Goal: Task Accomplishment & Management: Use online tool/utility

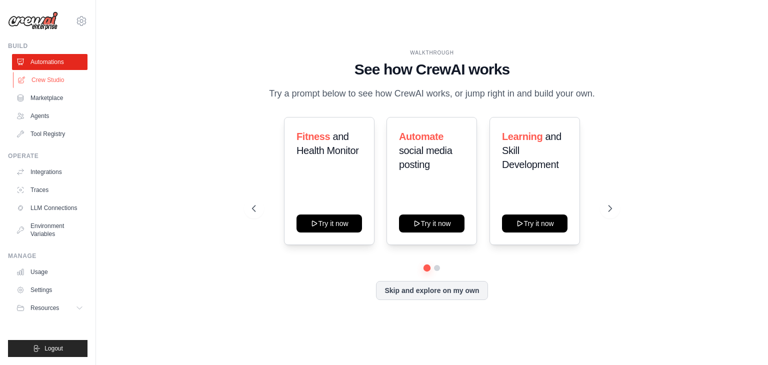
click at [58, 82] on link "Crew Studio" at bounding box center [50, 80] width 75 height 16
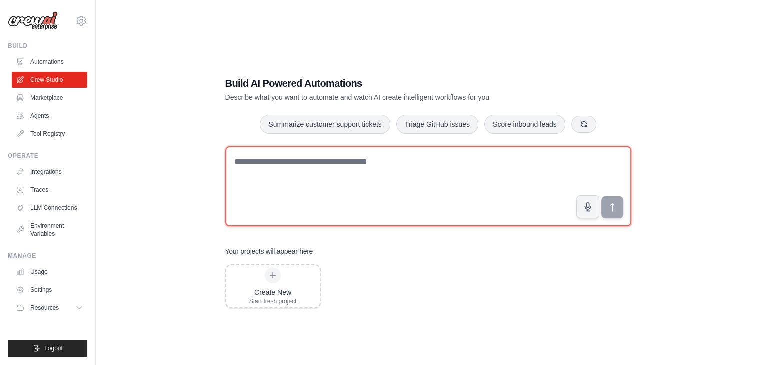
click at [319, 176] on textarea at bounding box center [428, 186] width 406 height 80
paste textarea "**********"
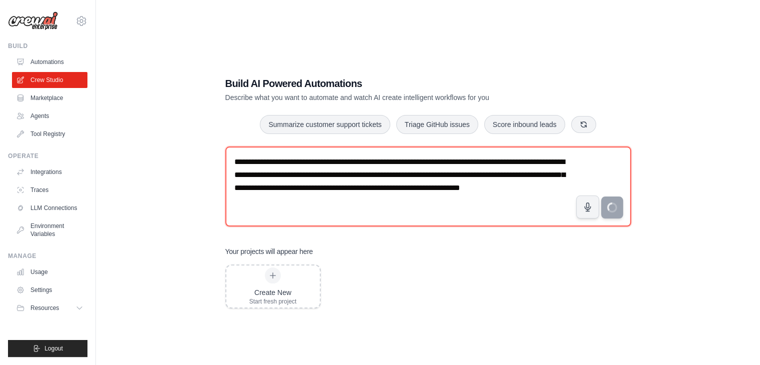
type textarea "**********"
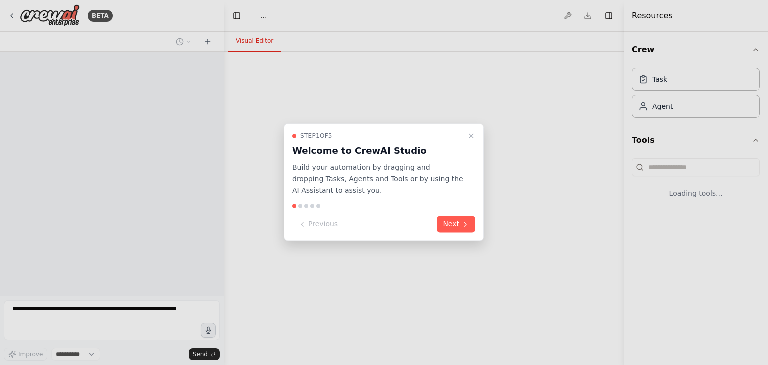
select select "****"
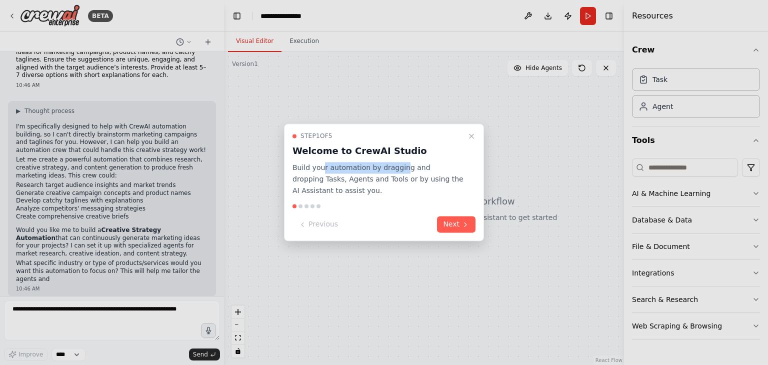
scroll to position [31, 0]
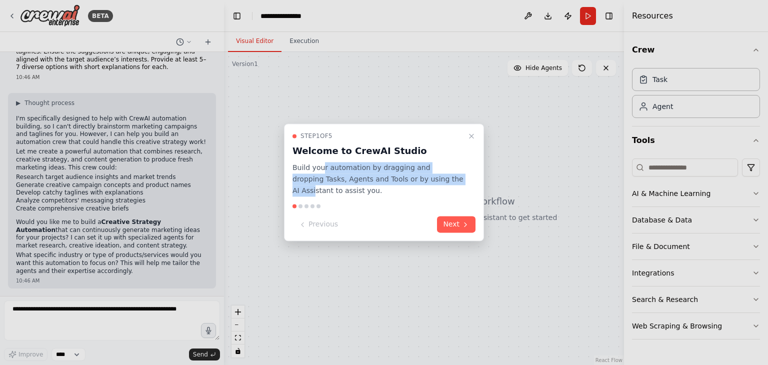
drag, startPoint x: 320, startPoint y: 168, endPoint x: 435, endPoint y: 176, distance: 115.2
click at [435, 176] on p "Build your automation by dragging and dropping Tasks, Agents and Tools or by us…" at bounding box center [377, 179] width 171 height 34
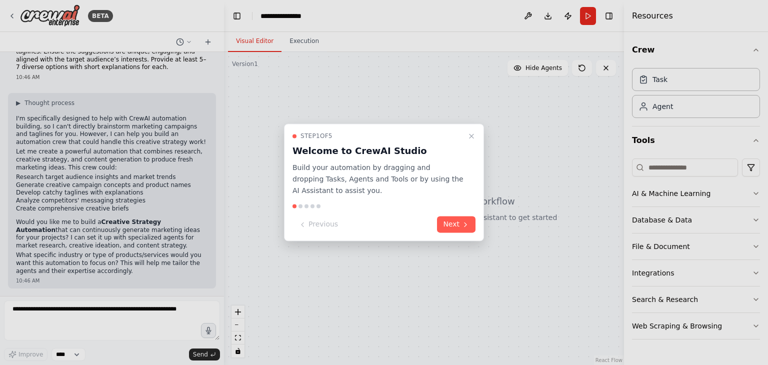
drag, startPoint x: 344, startPoint y: 190, endPoint x: 308, endPoint y: 188, distance: 36.0
click at [344, 190] on p "Build your automation by dragging and dropping Tasks, Agents and Tools or by us…" at bounding box center [377, 179] width 171 height 34
click at [454, 224] on button "Next" at bounding box center [456, 224] width 38 height 16
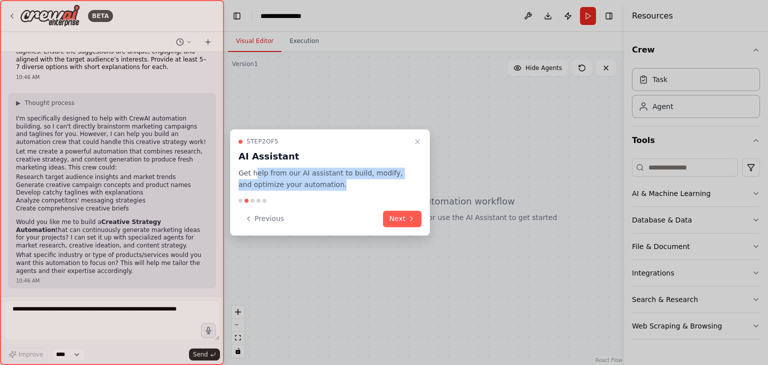
drag, startPoint x: 258, startPoint y: 171, endPoint x: 388, endPoint y: 184, distance: 130.6
click at [388, 184] on p "Get help from our AI assistant to build, modify, and optimize your automation." at bounding box center [323, 178] width 171 height 23
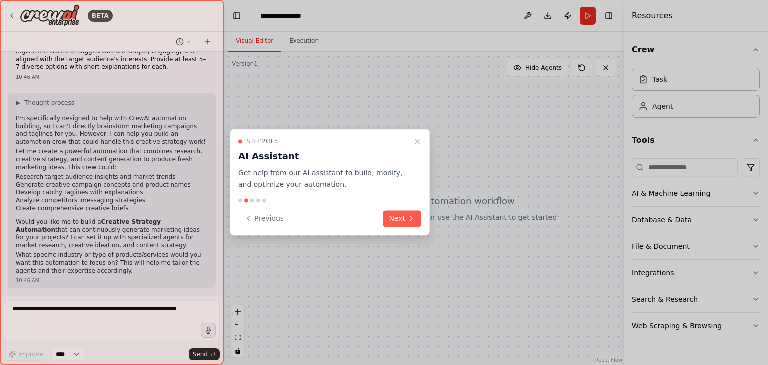
click at [400, 215] on button "Next" at bounding box center [402, 218] width 38 height 16
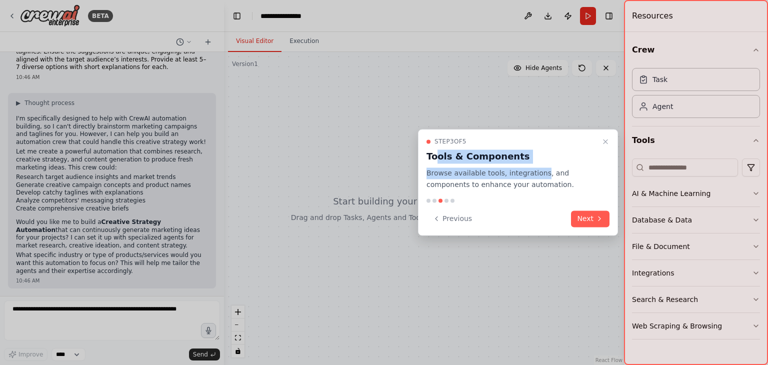
drag, startPoint x: 433, startPoint y: 157, endPoint x: 534, endPoint y: 166, distance: 101.4
click at [534, 166] on div "Step 3 of 5 Tools & Components Browse available tools, integrations, and compon…" at bounding box center [517, 163] width 183 height 53
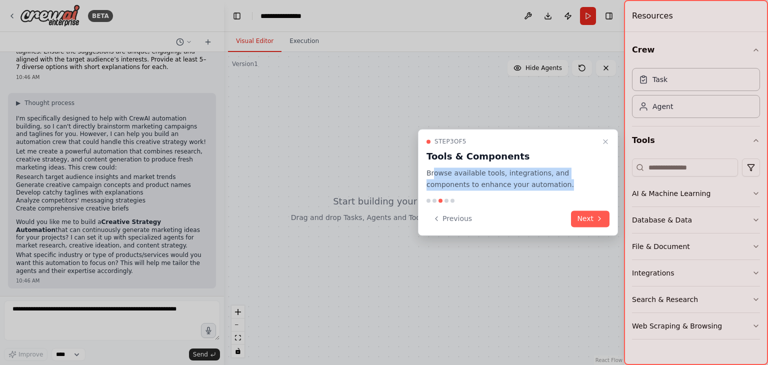
drag, startPoint x: 434, startPoint y: 176, endPoint x: 527, endPoint y: 186, distance: 93.5
click at [527, 186] on p "Browse available tools, integrations, and components to enhance your automation." at bounding box center [511, 178] width 171 height 23
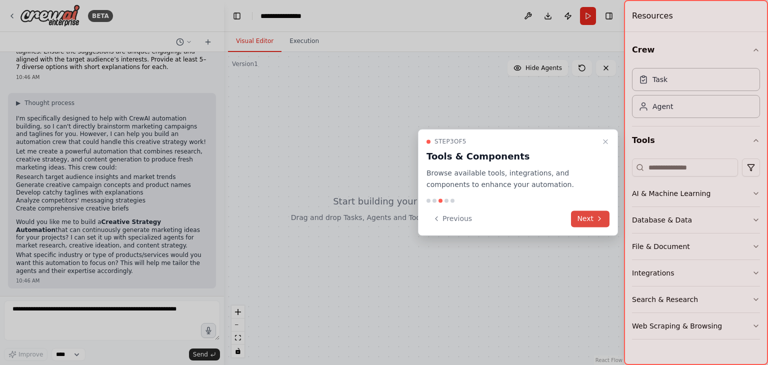
click at [593, 217] on button "Next" at bounding box center [590, 218] width 38 height 16
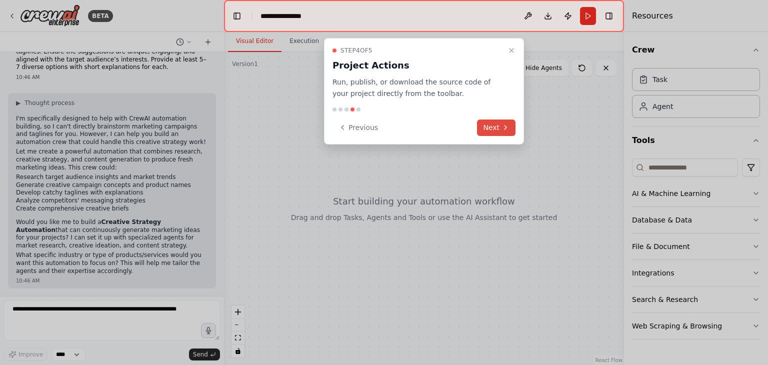
click at [495, 126] on button "Next" at bounding box center [496, 127] width 38 height 16
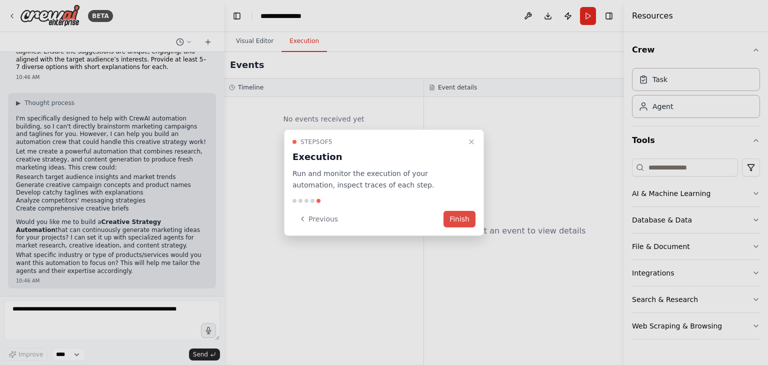
click at [463, 217] on button "Finish" at bounding box center [459, 218] width 32 height 16
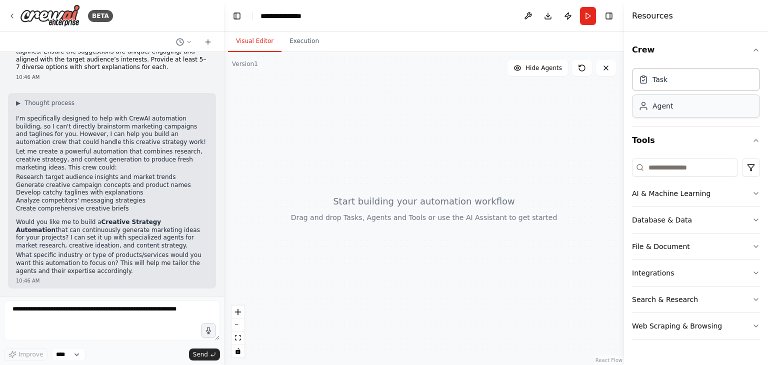
click at [670, 111] on div "Agent" at bounding box center [696, 105] width 128 height 23
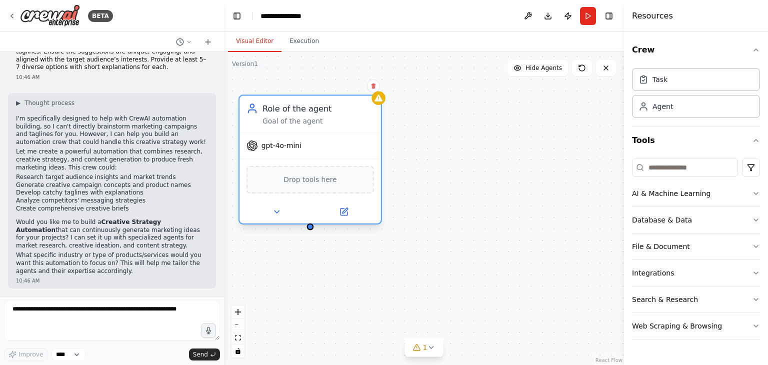
drag, startPoint x: 344, startPoint y: 177, endPoint x: 344, endPoint y: 107, distance: 69.5
click at [344, 107] on div "Role of the agent" at bounding box center [317, 107] width 111 height 11
click at [298, 187] on div "Drop tools here" at bounding box center [309, 179] width 127 height 27
click at [274, 211] on icon at bounding box center [276, 211] width 9 height 9
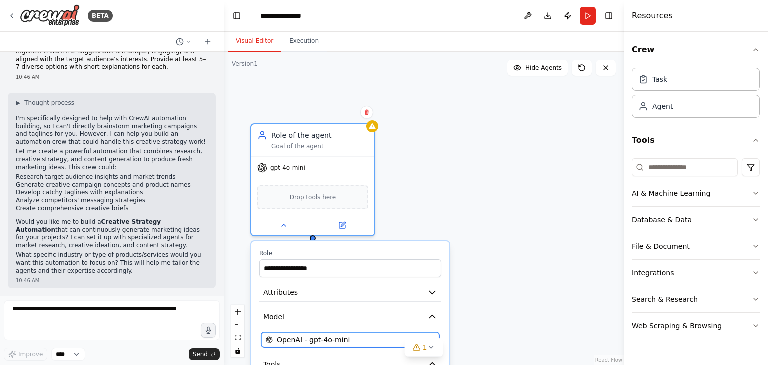
click at [379, 337] on div "OpenAI - gpt-4o-mini" at bounding box center [344, 340] width 157 height 10
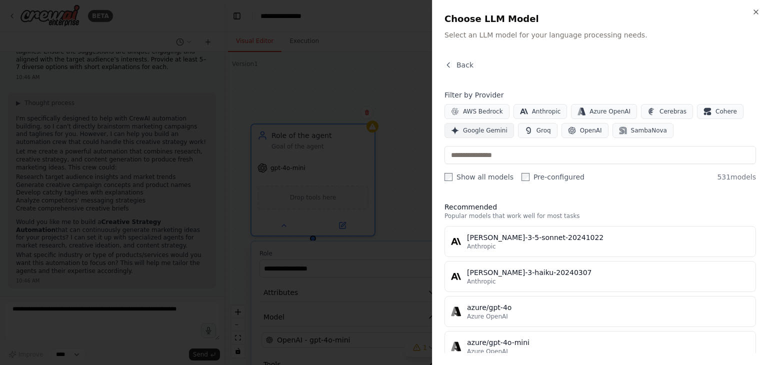
click at [481, 129] on span "Google Gemini" at bounding box center [485, 130] width 44 height 8
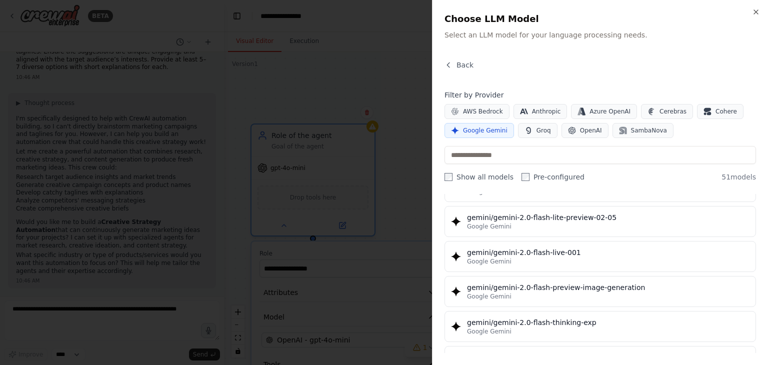
scroll to position [800, 0]
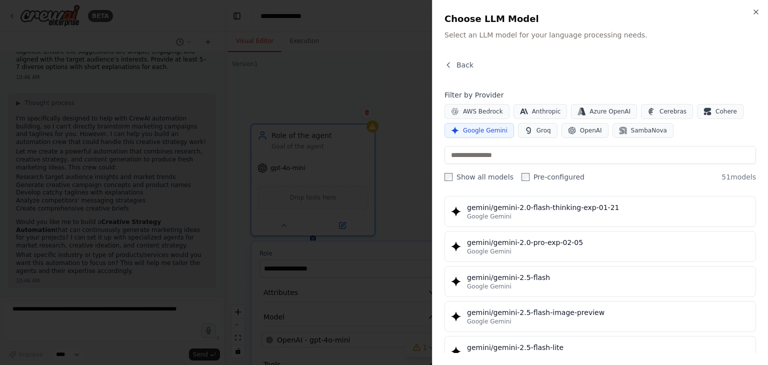
click at [516, 274] on div "gemini/gemini-2.5-flash" at bounding box center [608, 277] width 282 height 10
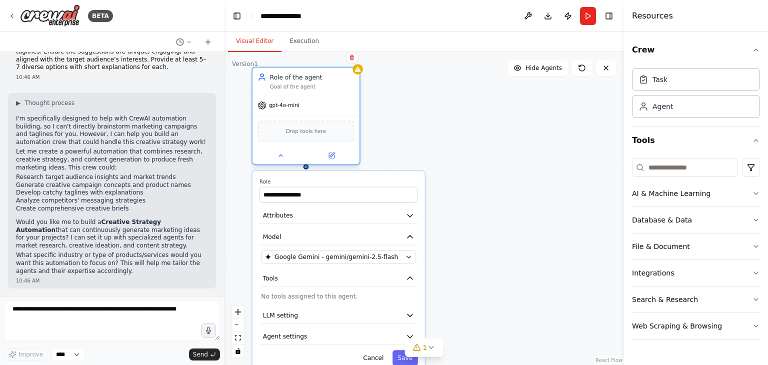
drag, startPoint x: 343, startPoint y: 168, endPoint x: 323, endPoint y: 93, distance: 78.2
click at [323, 93] on div "Role of the agent Goal of the agent" at bounding box center [305, 81] width 107 height 28
click at [410, 314] on icon "button" at bounding box center [409, 315] width 5 height 2
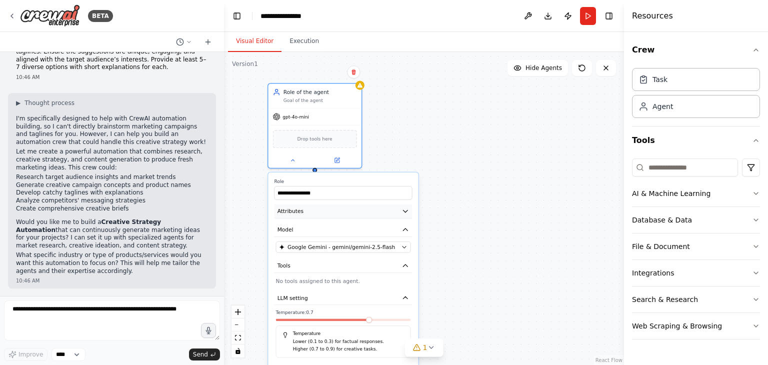
click at [352, 211] on button "Attributes" at bounding box center [343, 211] width 138 height 14
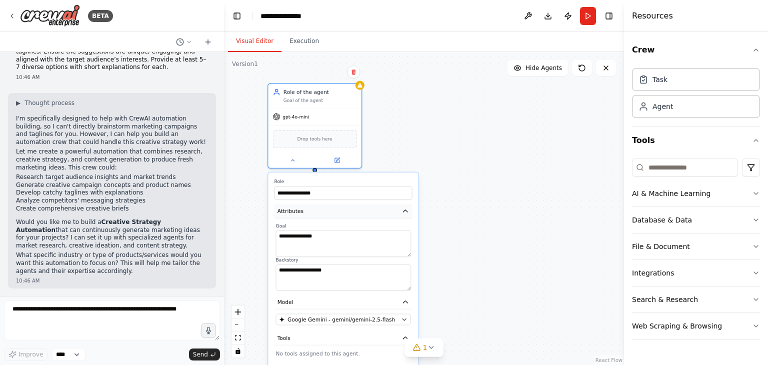
click at [352, 211] on button "Attributes" at bounding box center [343, 211] width 138 height 14
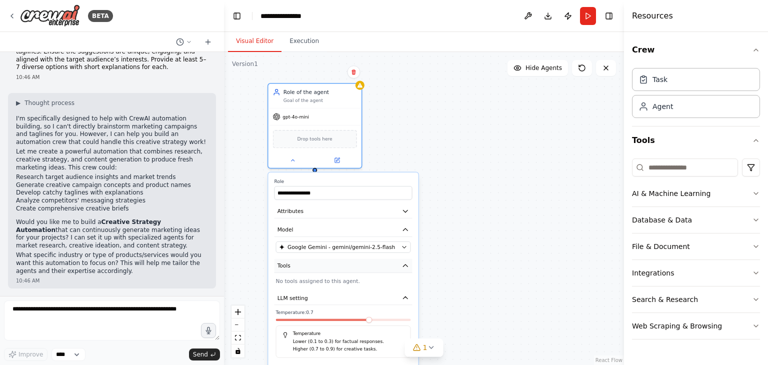
click at [324, 270] on button "Tools" at bounding box center [343, 266] width 138 height 14
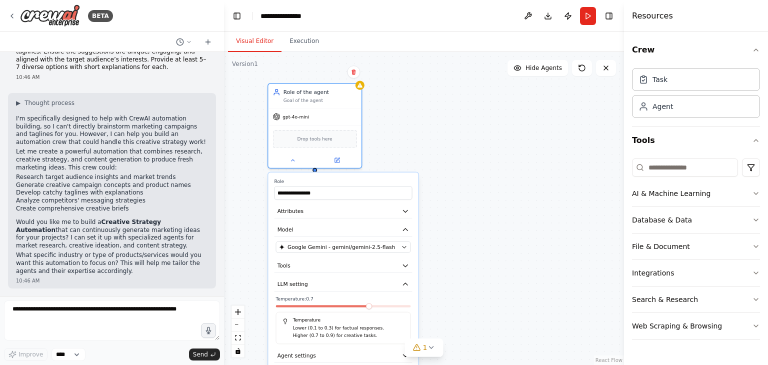
click at [378, 291] on div "**********" at bounding box center [343, 279] width 150 height 214
click at [375, 283] on button "LLM setting" at bounding box center [343, 284] width 138 height 14
click at [345, 305] on button "Agent settings" at bounding box center [343, 303] width 138 height 14
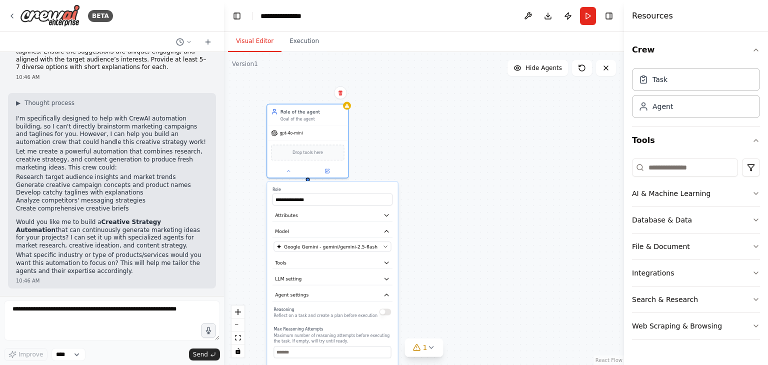
drag, startPoint x: 436, startPoint y: 269, endPoint x: 425, endPoint y: 262, distance: 13.5
click at [425, 262] on div "**********" at bounding box center [424, 208] width 400 height 313
click at [385, 297] on button "Agent settings" at bounding box center [332, 295] width 120 height 12
click at [388, 275] on icon "button" at bounding box center [386, 278] width 6 height 6
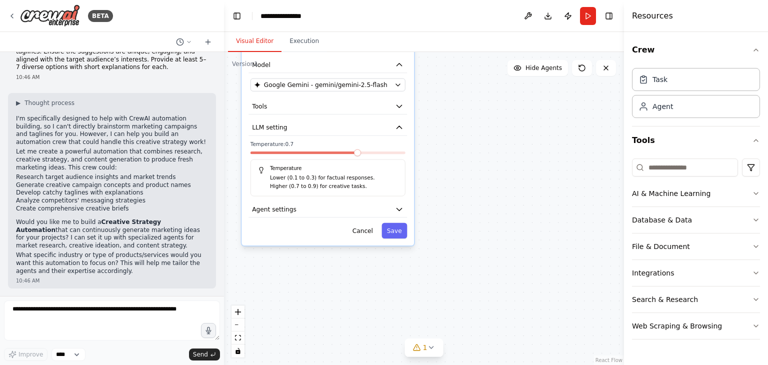
drag, startPoint x: 451, startPoint y: 268, endPoint x: 437, endPoint y: 135, distance: 134.1
click at [441, 122] on div "**********" at bounding box center [424, 208] width 400 height 313
click at [396, 234] on button "Save" at bounding box center [393, 230] width 25 height 15
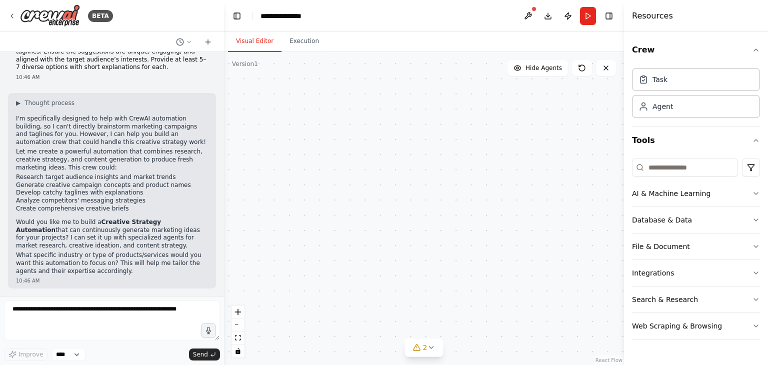
drag, startPoint x: 376, startPoint y: 209, endPoint x: 430, endPoint y: 359, distance: 159.9
click at [436, 364] on html "BETA You are a creative strategist. Brainstorm fresh and innovative ideas for m…" at bounding box center [384, 182] width 768 height 365
drag, startPoint x: 386, startPoint y: 207, endPoint x: 331, endPoint y: 278, distance: 89.8
click at [347, 320] on div "Role of the agent Goal of the agent gemini-2.5-flash Drop tools here" at bounding box center [424, 208] width 400 height 313
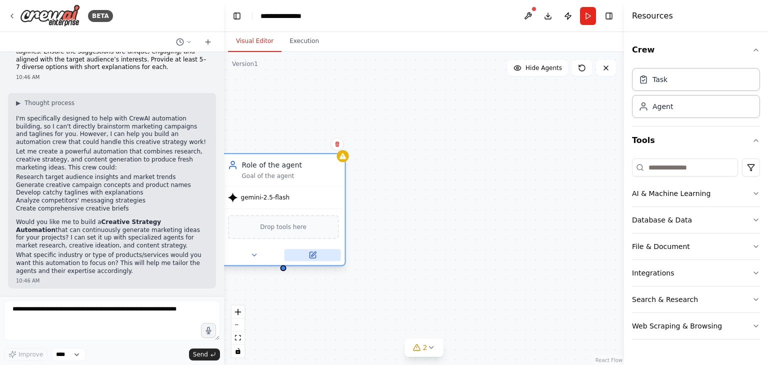
click at [318, 256] on button at bounding box center [312, 255] width 56 height 12
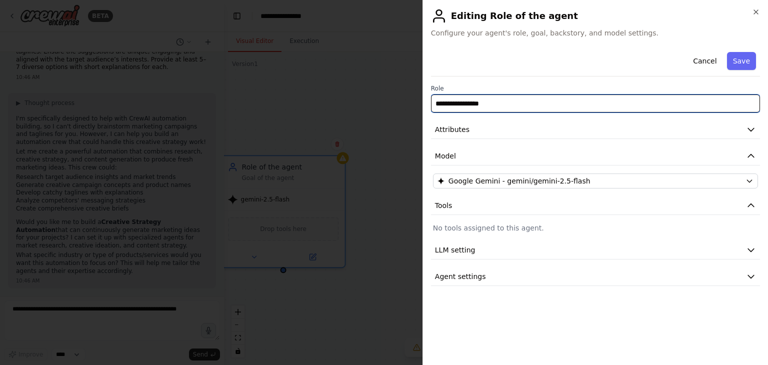
click at [501, 100] on input "**********" at bounding box center [595, 103] width 329 height 18
